Goal: Find specific page/section: Find specific page/section

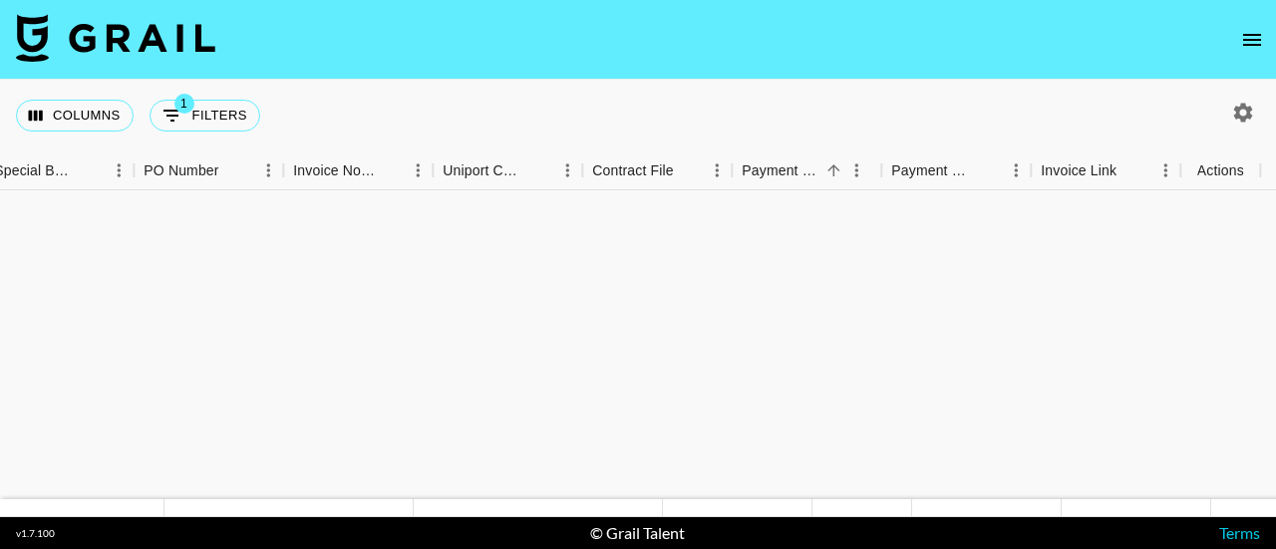
scroll to position [1105, 2571]
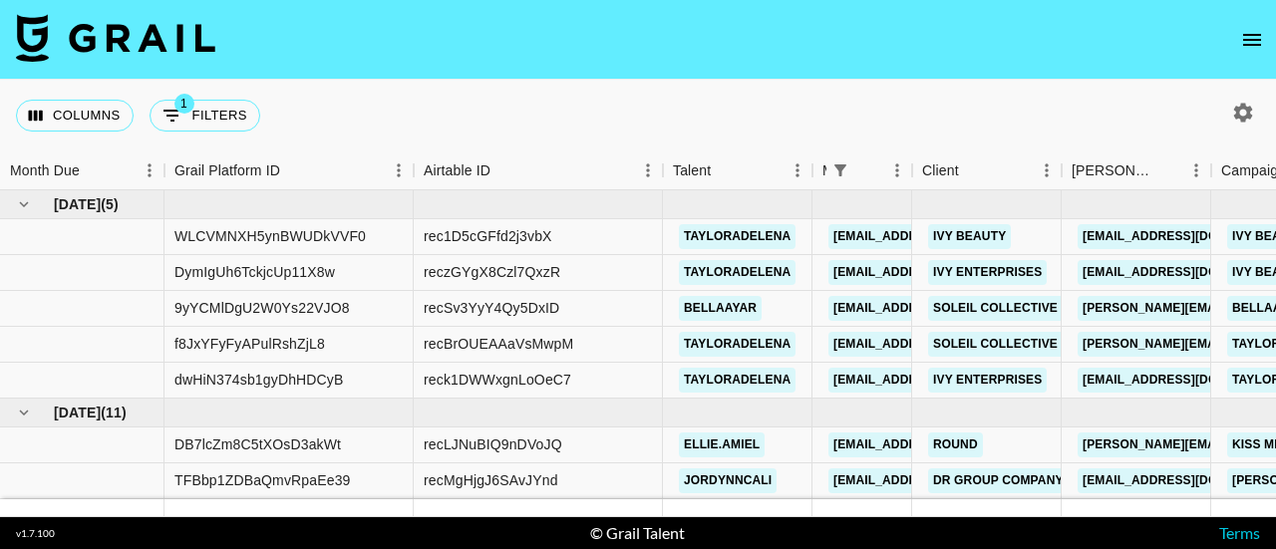
click at [1252, 63] on nav at bounding box center [638, 40] width 1276 height 80
click at [1261, 23] on button "open drawer" at bounding box center [1252, 40] width 40 height 40
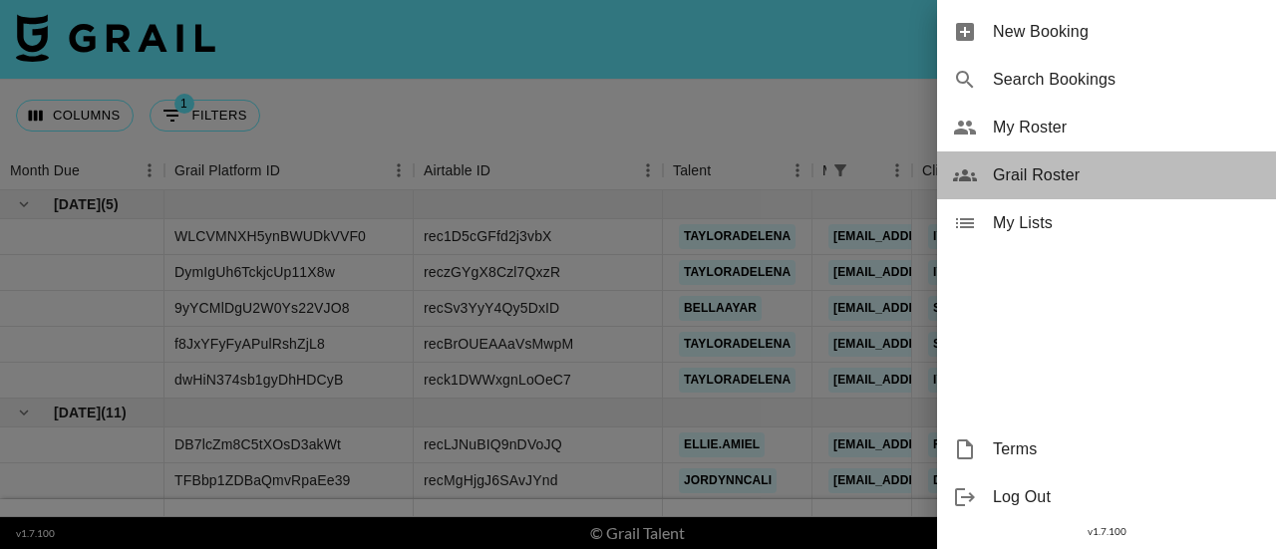
click at [1063, 160] on div "Grail Roster" at bounding box center [1106, 175] width 339 height 48
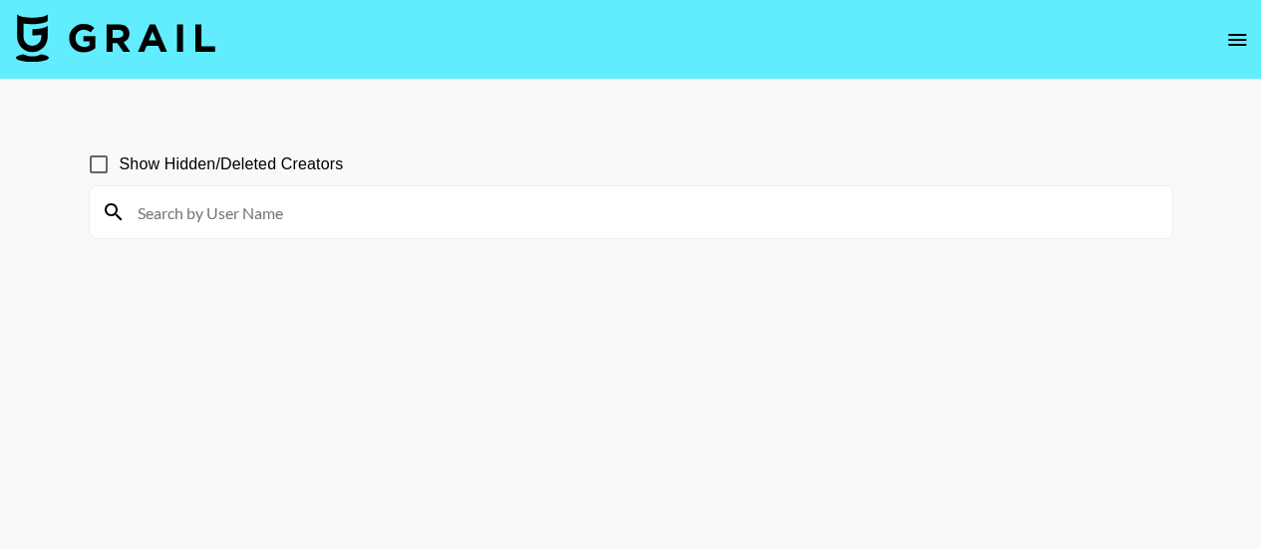
click at [525, 204] on input at bounding box center [643, 212] width 1034 height 32
type input "Riyy"
